Goal: Task Accomplishment & Management: Manage account settings

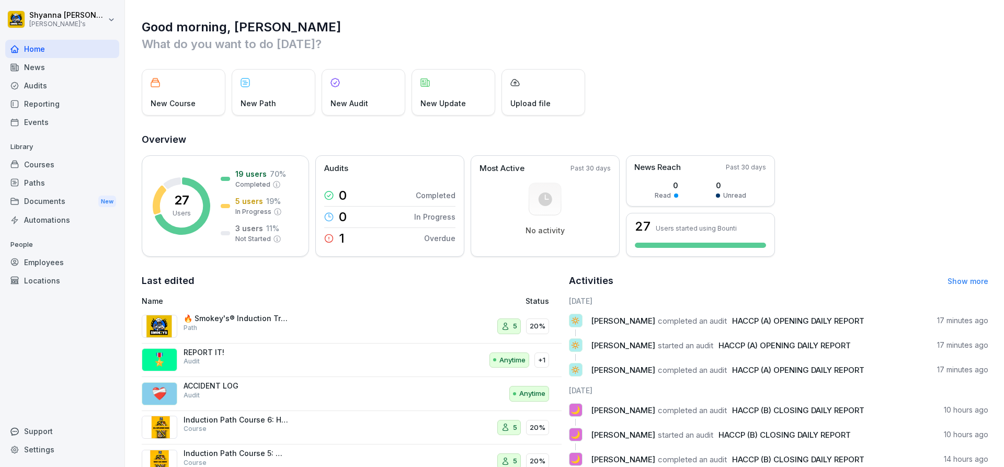
click at [26, 88] on div "Audits" at bounding box center [62, 85] width 114 height 18
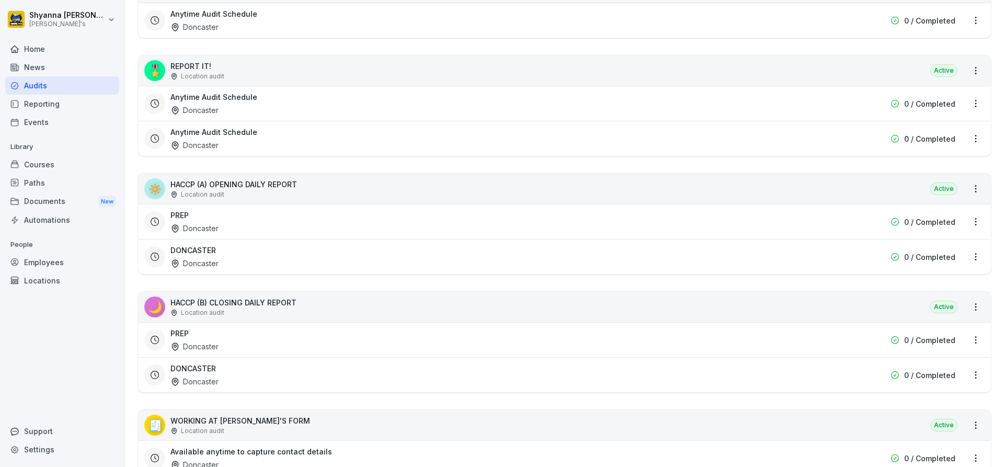
scroll to position [314, 0]
click at [254, 217] on div "PREP Doncaster" at bounding box center [498, 221] width 654 height 24
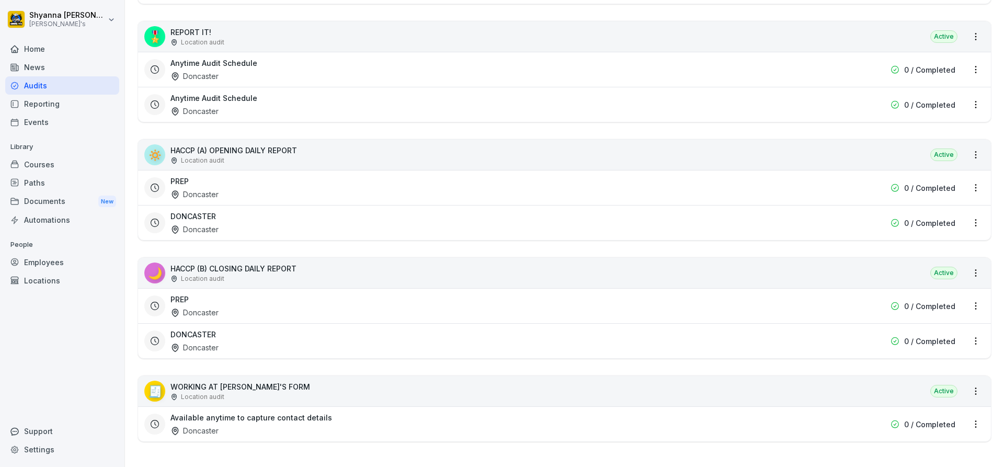
scroll to position [355, 0]
click at [250, 296] on div "PREP Doncaster" at bounding box center [498, 306] width 654 height 24
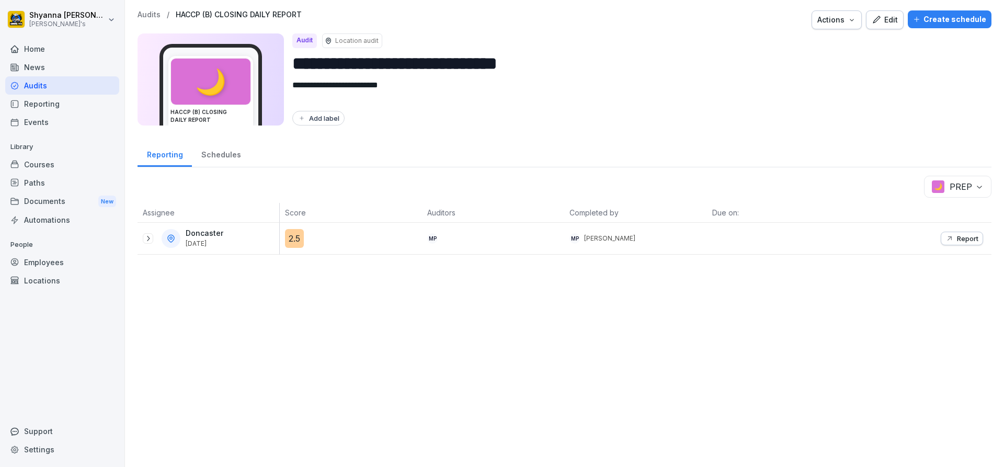
click at [153, 239] on div at bounding box center [148, 238] width 10 height 10
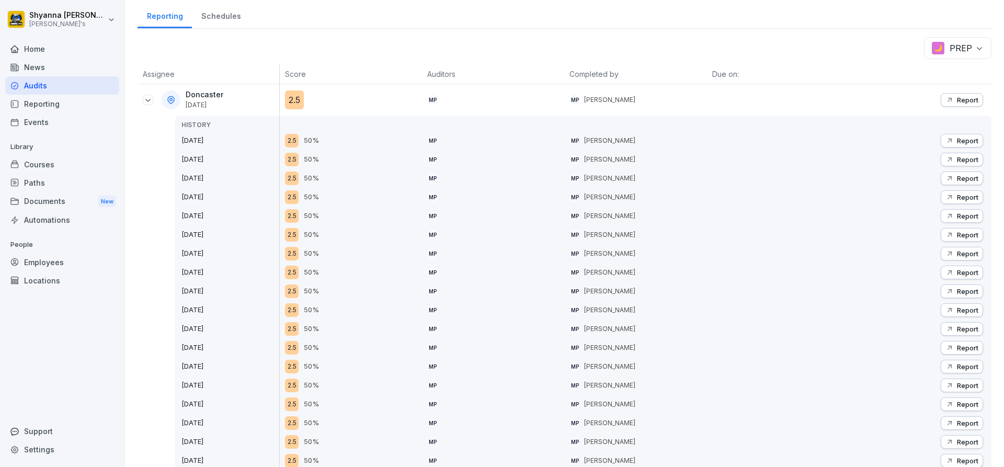
scroll to position [157, 0]
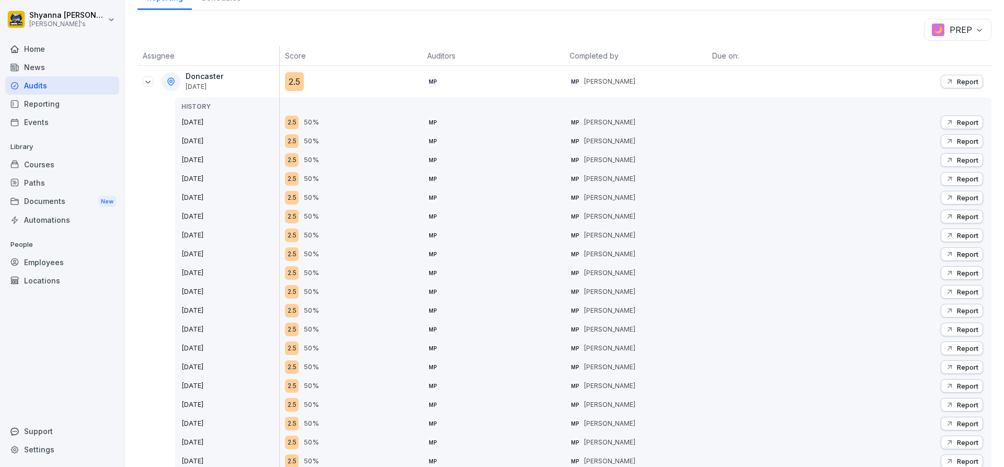
click at [957, 78] on p "Report" at bounding box center [967, 81] width 21 height 8
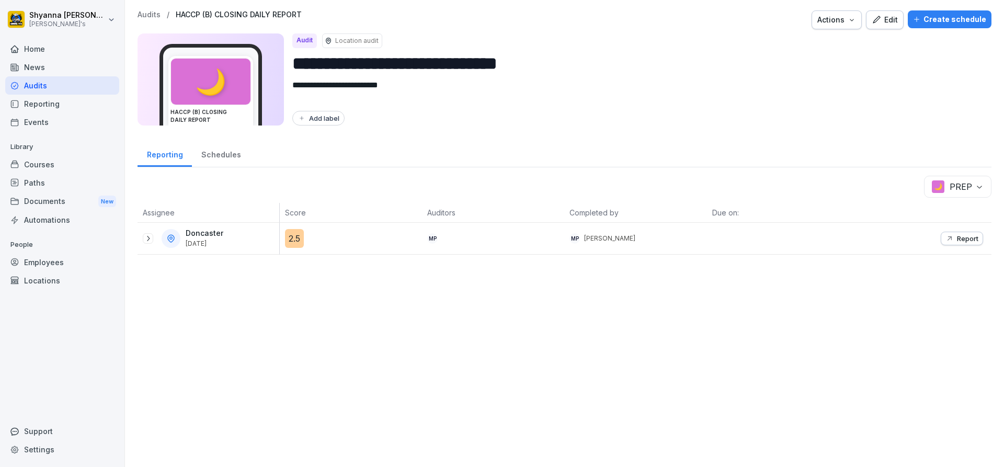
click at [945, 188] on body "**********" at bounding box center [502, 233] width 1004 height 467
click at [148, 244] on div "Doncaster [DATE]" at bounding box center [211, 238] width 137 height 19
click at [146, 235] on icon at bounding box center [148, 238] width 8 height 8
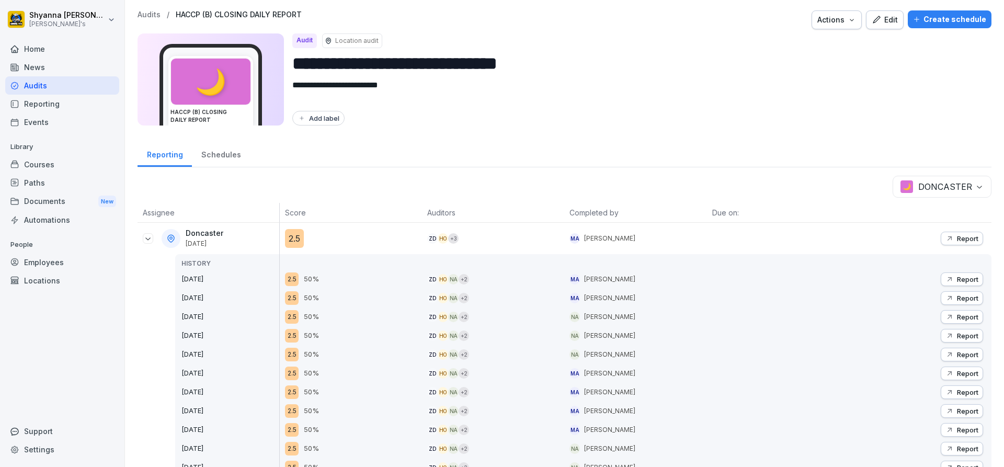
click at [947, 238] on div "Report" at bounding box center [962, 238] width 33 height 8
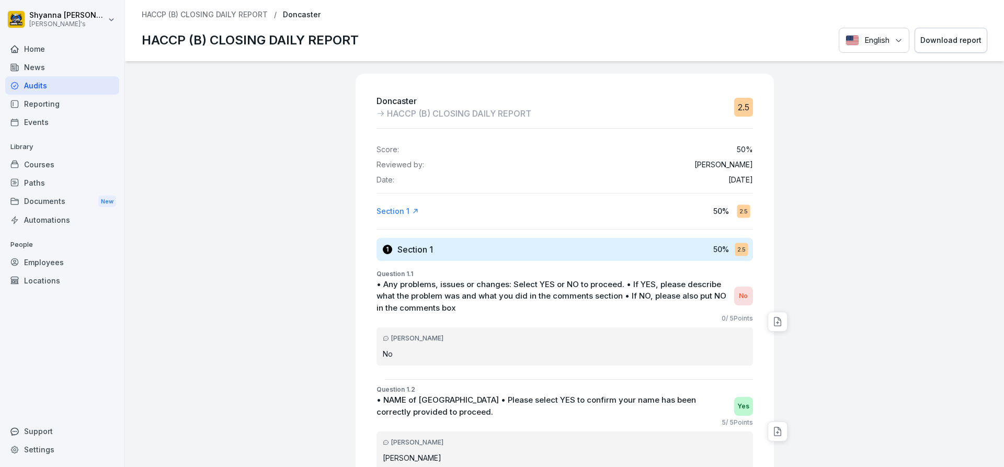
click at [944, 33] on button "Download report" at bounding box center [951, 41] width 73 height 26
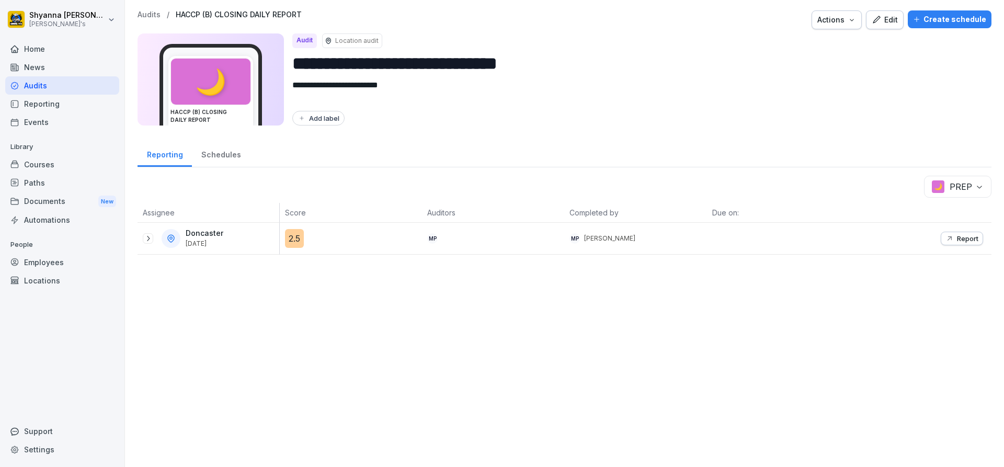
click at [970, 179] on body "**********" at bounding box center [502, 233] width 1004 height 467
click at [403, 333] on html "**********" at bounding box center [502, 233] width 1004 height 467
click at [958, 192] on body "**********" at bounding box center [502, 233] width 1004 height 467
click at [952, 171] on div "**********" at bounding box center [564, 132] width 879 height 265
click at [952, 180] on body "**********" at bounding box center [502, 233] width 1004 height 467
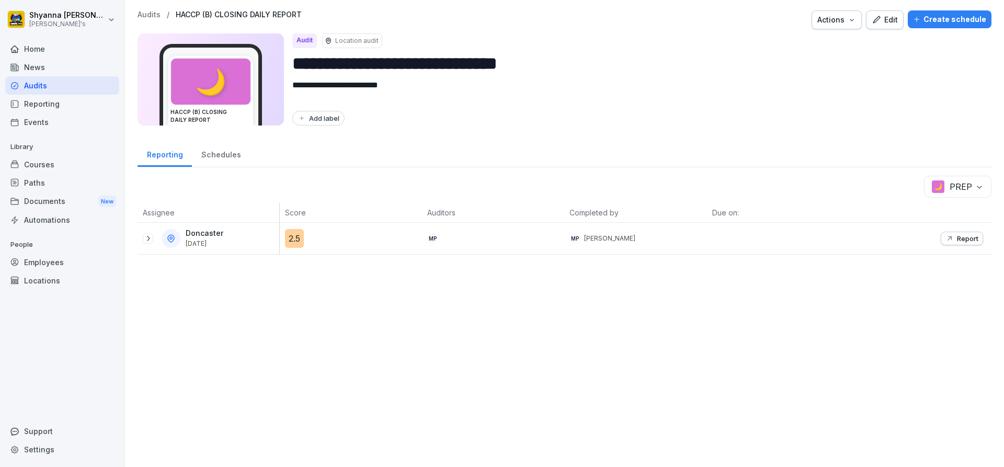
click at [957, 242] on p "Report" at bounding box center [967, 238] width 21 height 8
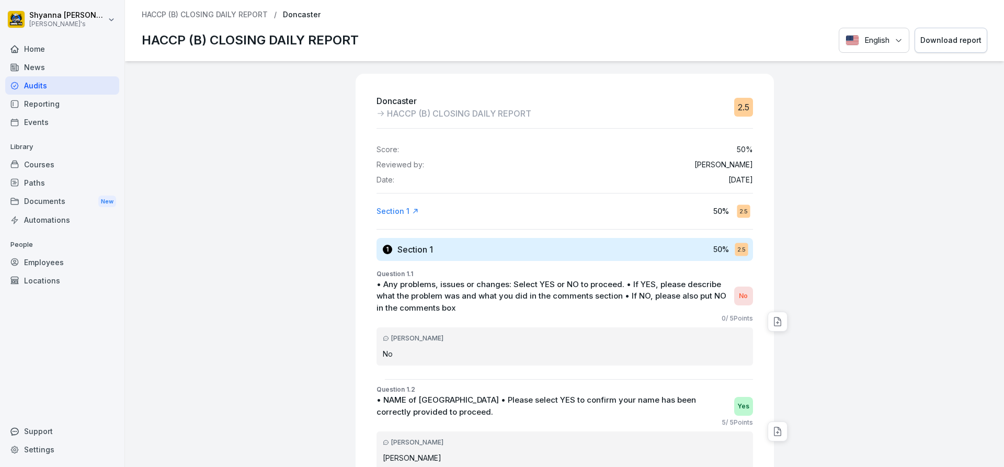
click at [969, 44] on div "Download report" at bounding box center [951, 41] width 61 height 12
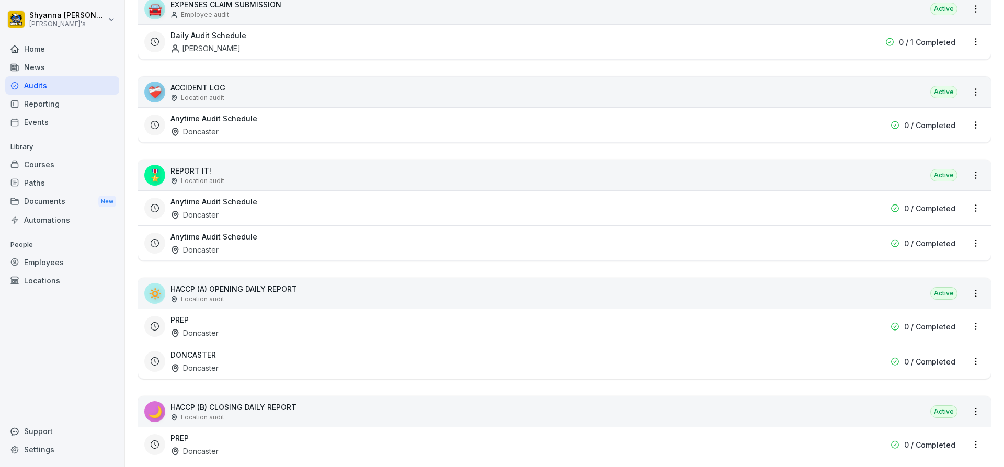
scroll to position [209, 0]
click at [212, 359] on div "DONCASTER Doncaster" at bounding box center [498, 360] width 654 height 24
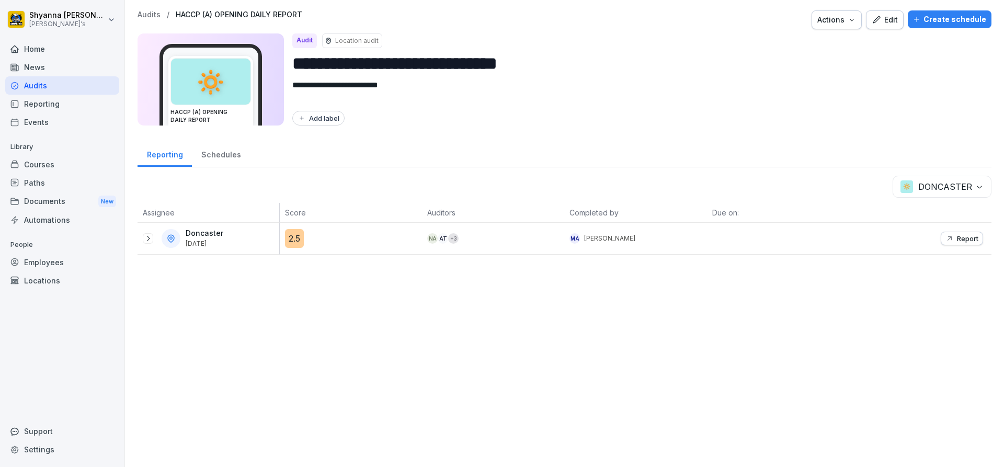
click at [148, 241] on icon at bounding box center [148, 238] width 8 height 8
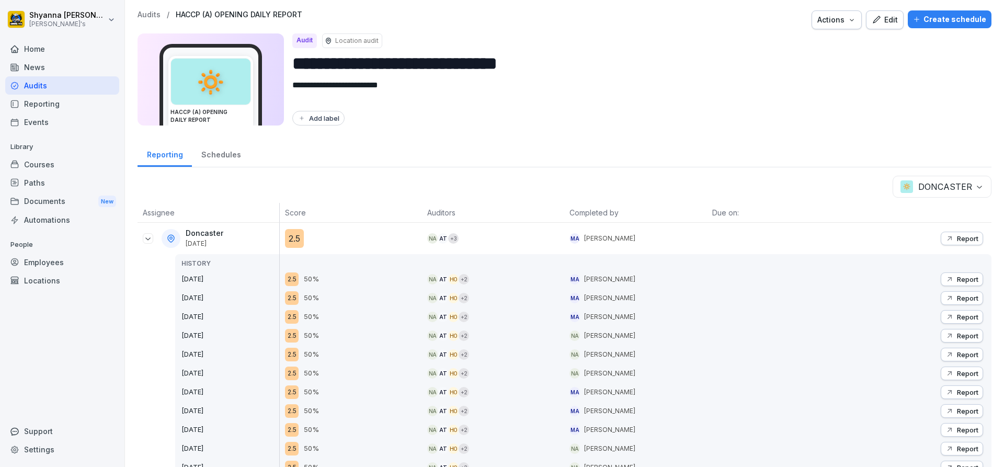
click at [959, 238] on p "Report" at bounding box center [967, 238] width 21 height 8
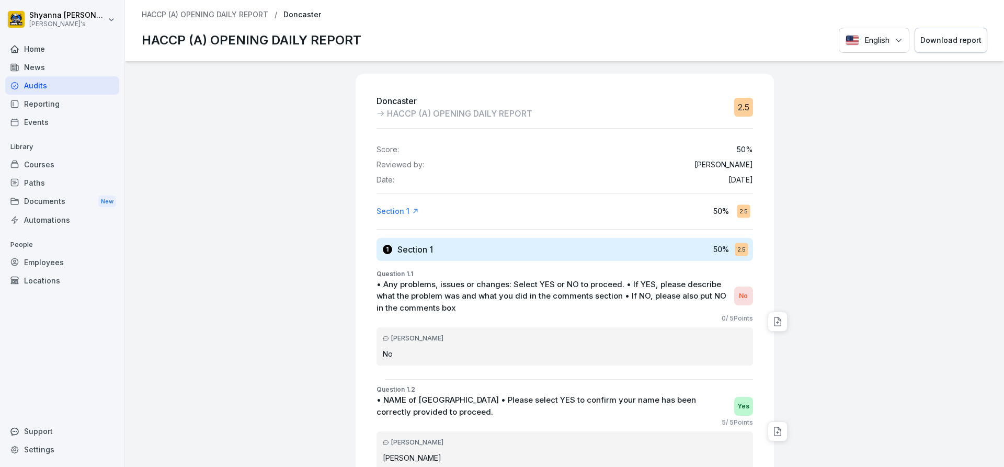
click at [934, 47] on button "Download report" at bounding box center [951, 41] width 73 height 26
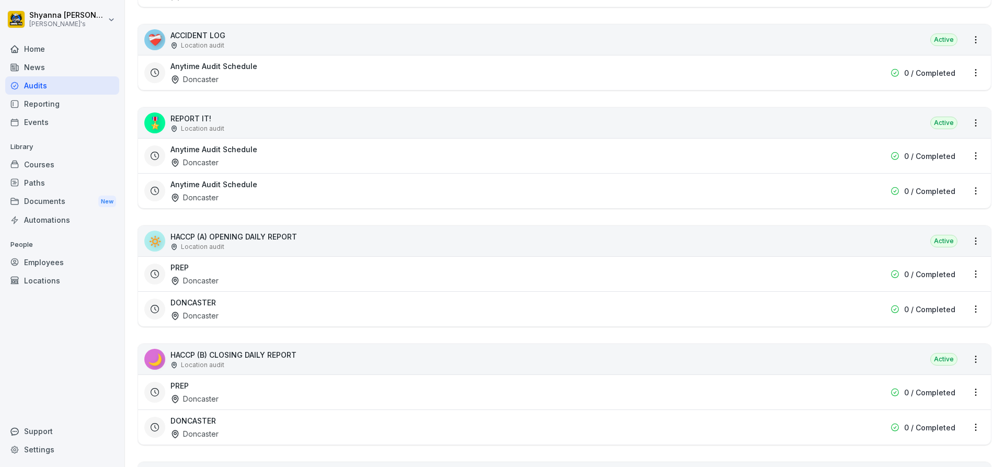
scroll to position [262, 0]
click at [222, 270] on div "PREP Doncaster" at bounding box center [498, 273] width 654 height 24
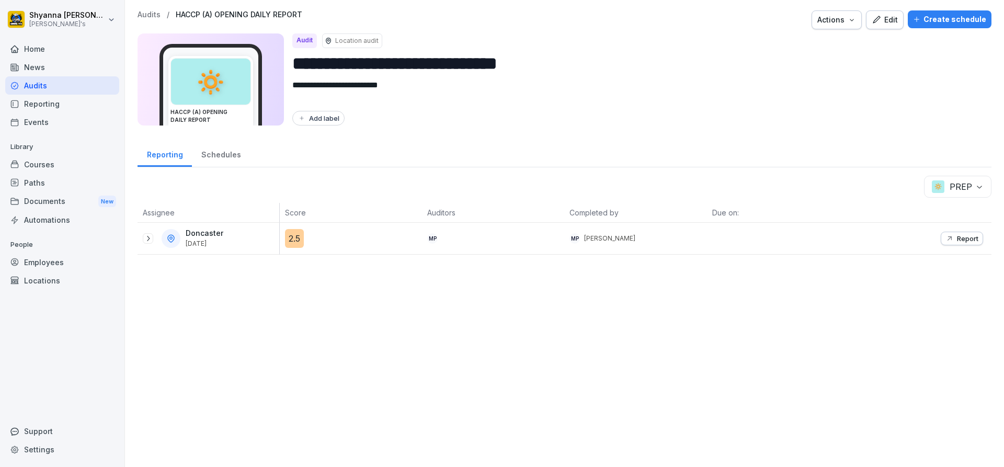
click at [146, 244] on div "Doncaster Sep 11, 2025" at bounding box center [211, 238] width 137 height 19
click at [144, 238] on icon at bounding box center [148, 238] width 8 height 8
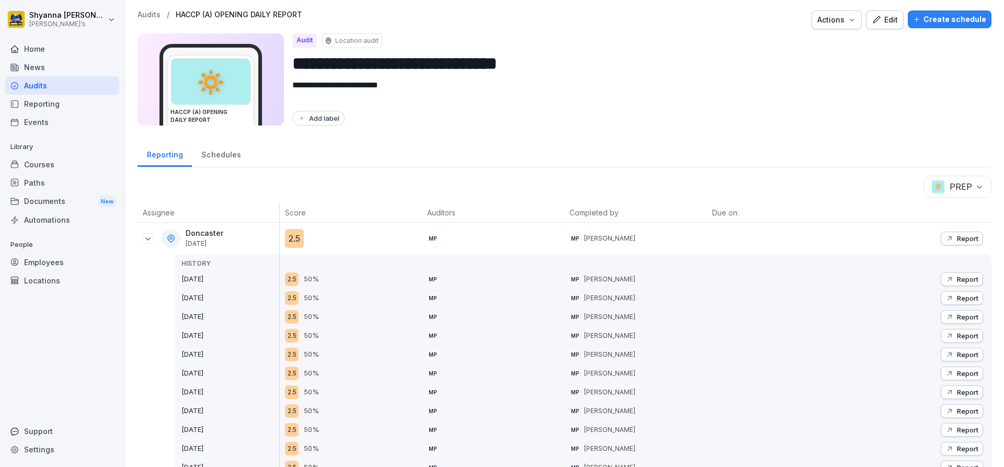
click at [963, 282] on p "Report" at bounding box center [967, 279] width 21 height 8
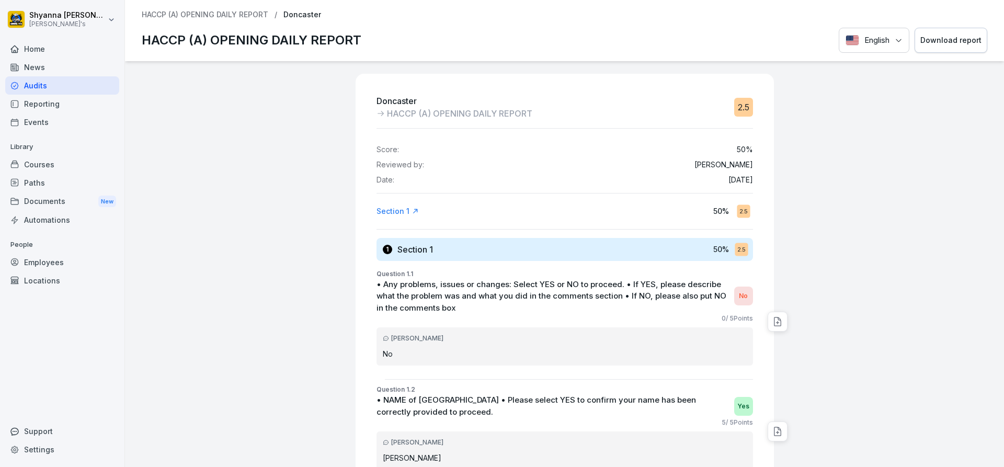
click at [936, 41] on div "Download report" at bounding box center [951, 41] width 61 height 12
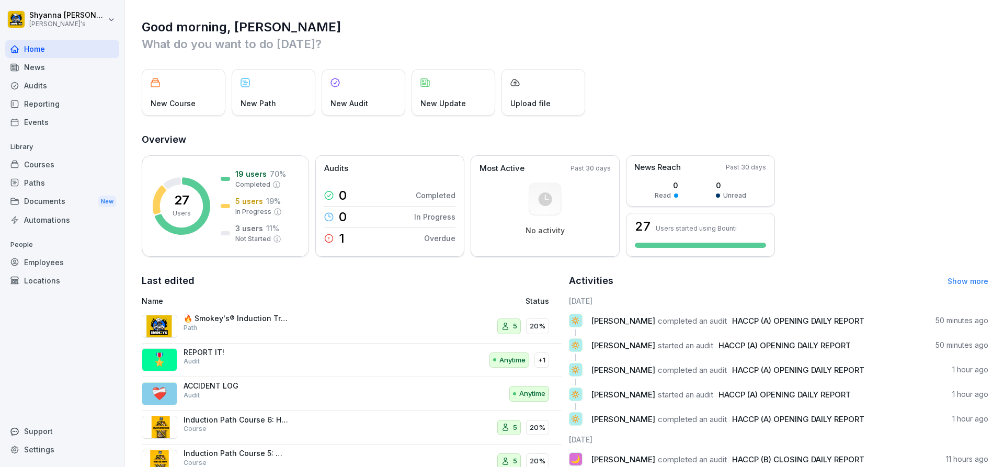
click at [47, 82] on div "Audits" at bounding box center [62, 85] width 114 height 18
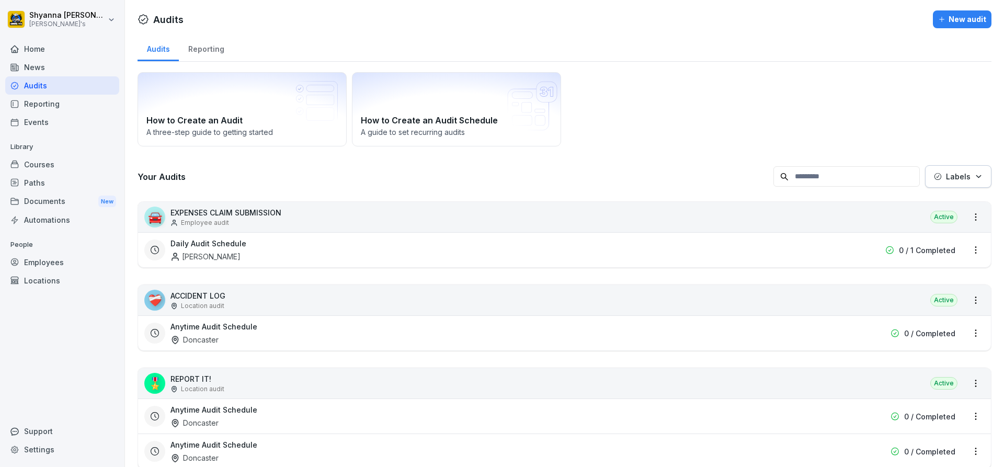
click at [53, 159] on div "Courses" at bounding box center [62, 164] width 114 height 18
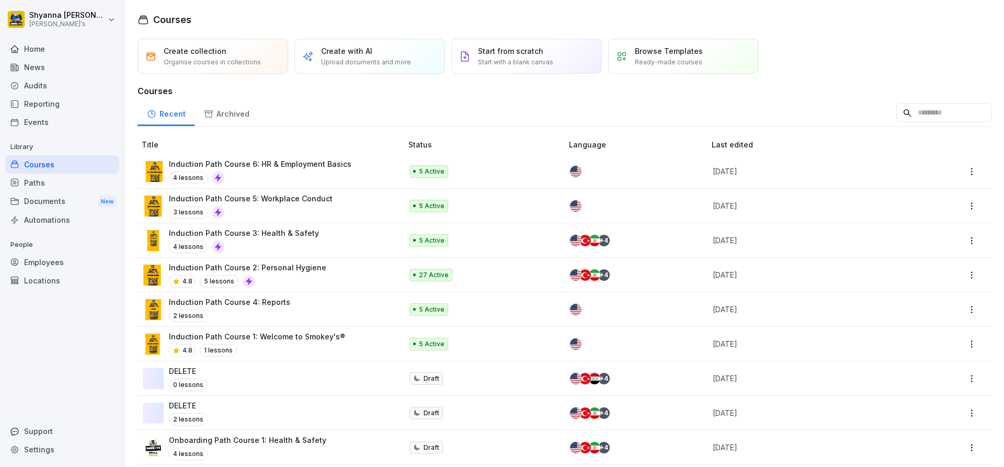
click at [42, 89] on div "Audits" at bounding box center [62, 85] width 114 height 18
